Goal: Task Accomplishment & Management: Use online tool/utility

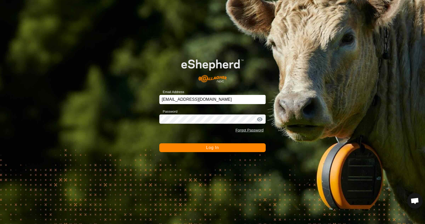
click at [204, 150] on button "Log In" at bounding box center [212, 148] width 106 height 9
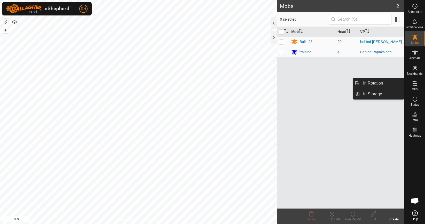
click at [415, 85] on icon at bounding box center [414, 83] width 5 height 5
click at [385, 85] on link "In Rotation" at bounding box center [382, 83] width 44 height 10
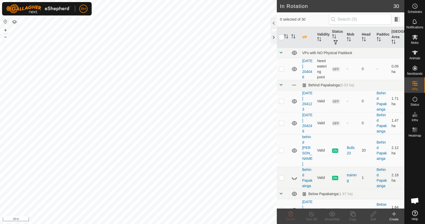
click at [395, 218] on div "Create" at bounding box center [394, 219] width 21 height 5
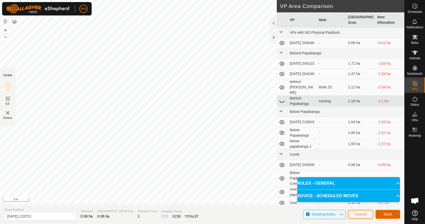
click at [388, 213] on span "Save" at bounding box center [387, 214] width 9 height 4
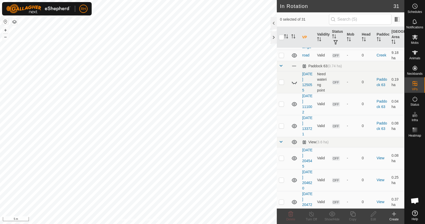
scroll to position [303, 0]
click at [412, 39] on icon at bounding box center [415, 37] width 6 height 6
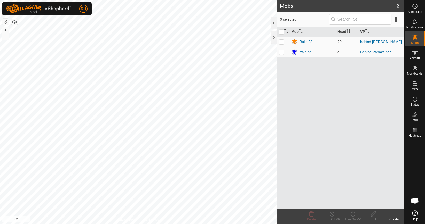
click at [282, 53] on p-checkbox at bounding box center [281, 52] width 5 height 4
checkbox input "true"
click at [351, 217] on div "Turn On VP" at bounding box center [352, 219] width 21 height 5
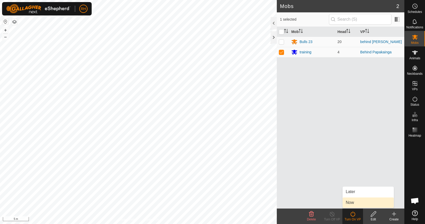
click at [357, 203] on link "Now" at bounding box center [368, 203] width 51 height 10
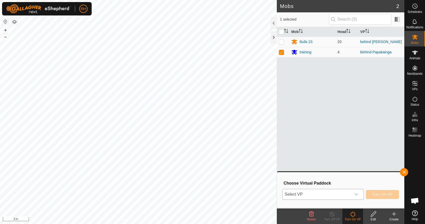
click at [355, 195] on icon "dropdown trigger" at bounding box center [356, 195] width 4 height 4
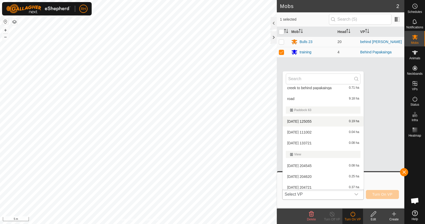
scroll to position [162, 0]
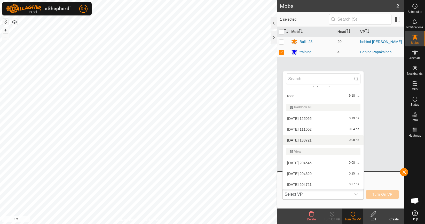
click at [321, 141] on li "[DATE] 133721 0.08 ha" at bounding box center [323, 140] width 81 height 10
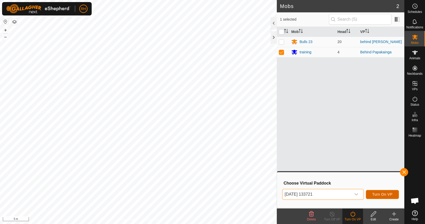
click at [387, 196] on span "Turn On VP" at bounding box center [382, 195] width 20 height 4
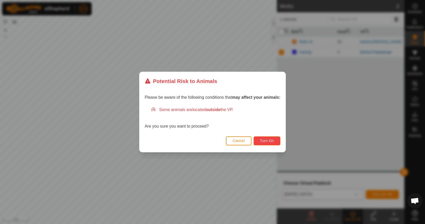
click at [273, 143] on span "Turn On" at bounding box center [267, 141] width 14 height 4
